Goal: Information Seeking & Learning: Learn about a topic

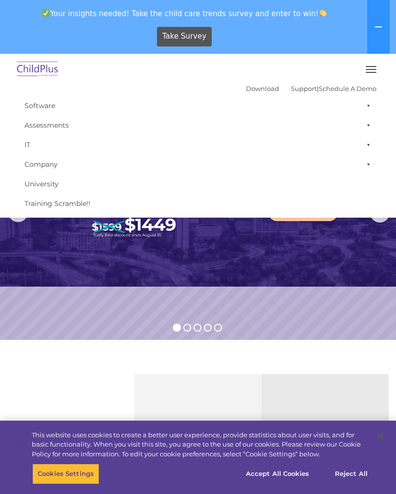
select select "MEDIUM"
click at [288, 476] on button "Accept All Cookies" at bounding box center [278, 474] width 74 height 21
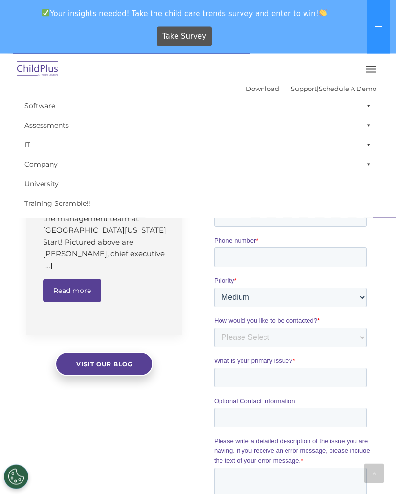
scroll to position [668, 0]
click at [116, 360] on span "Visit our blog" at bounding box center [104, 363] width 56 height 7
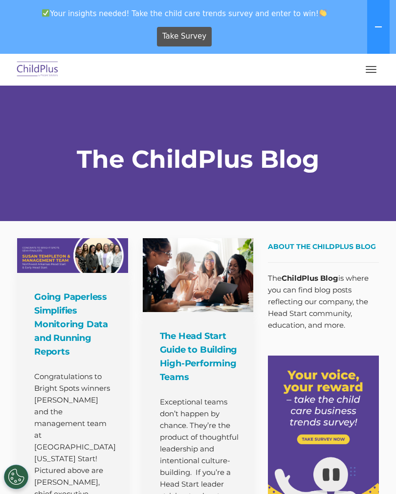
click at [93, 241] on link at bounding box center [72, 255] width 111 height 35
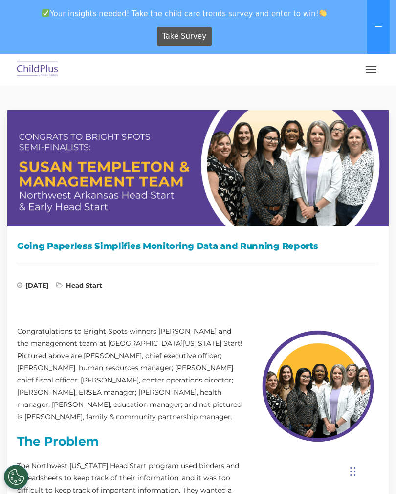
click at [387, 12] on button at bounding box center [378, 27] width 23 height 54
